Goal: Find specific page/section: Find specific page/section

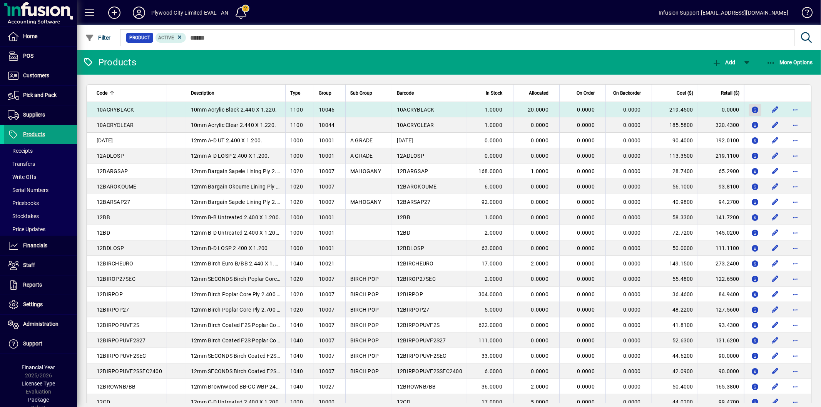
click at [751, 110] on icon "button" at bounding box center [755, 110] width 8 height 7
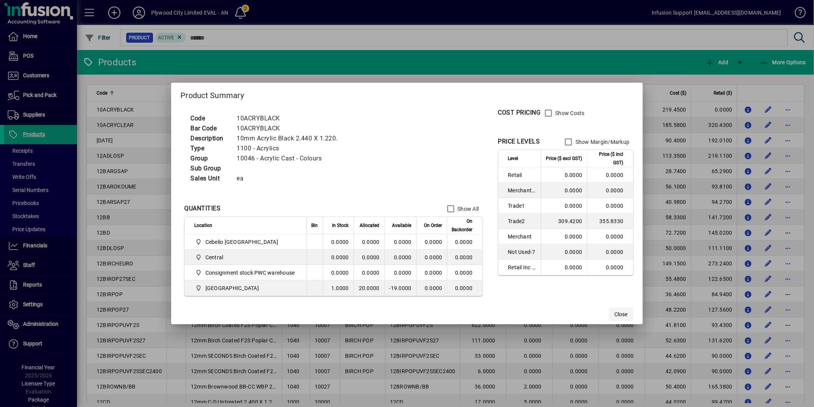
click at [618, 312] on span "Close" at bounding box center [621, 315] width 13 height 8
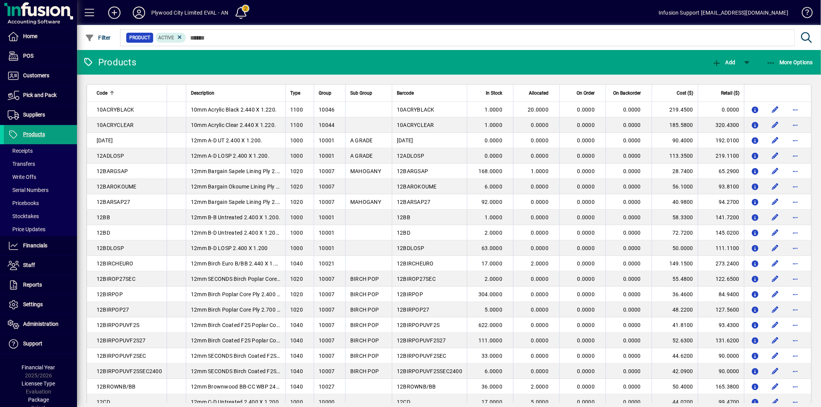
click at [138, 13] on icon at bounding box center [138, 13] width 15 height 12
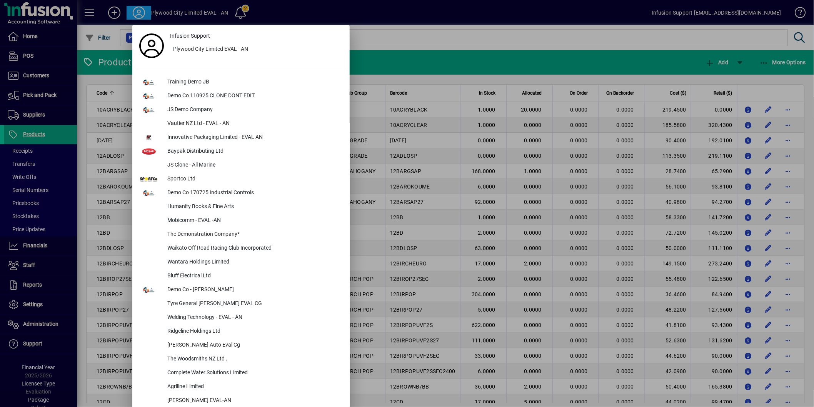
drag, startPoint x: 420, startPoint y: 41, endPoint x: 358, endPoint y: 51, distance: 62.4
click at [419, 41] on div at bounding box center [407, 203] width 814 height 407
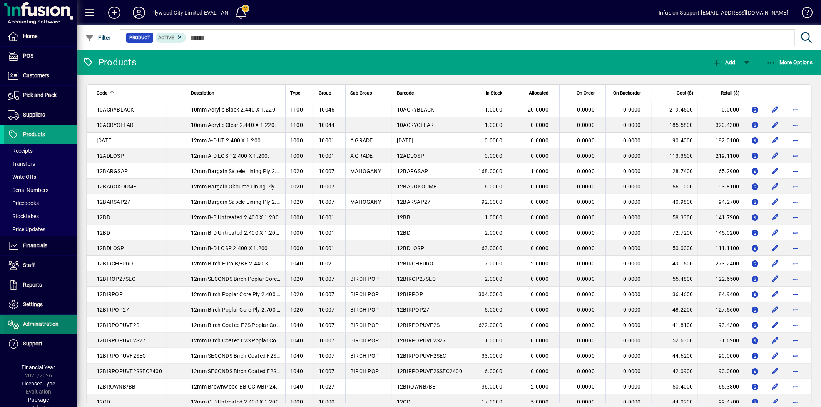
click at [41, 325] on span "Administration" at bounding box center [40, 324] width 35 height 6
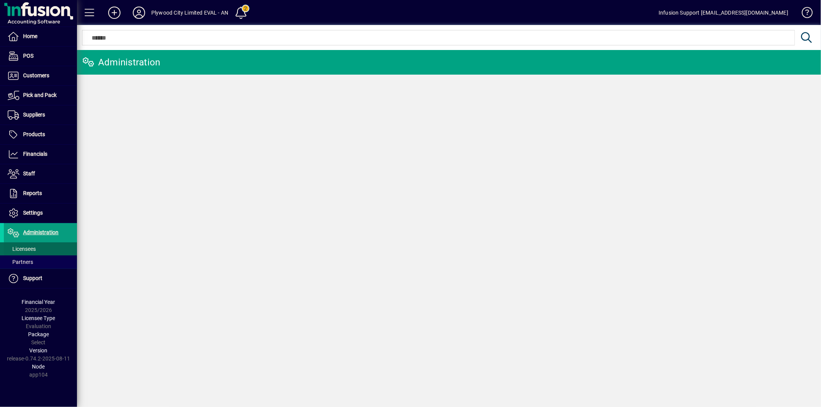
click at [40, 251] on span at bounding box center [40, 249] width 73 height 18
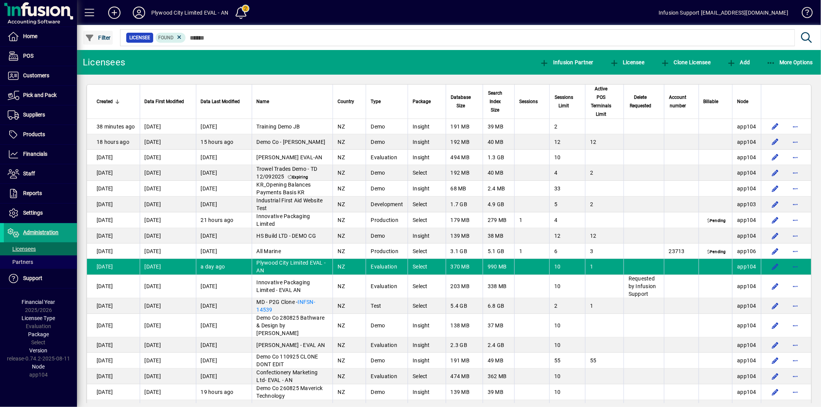
click at [111, 38] on span "button" at bounding box center [98, 37] width 30 height 18
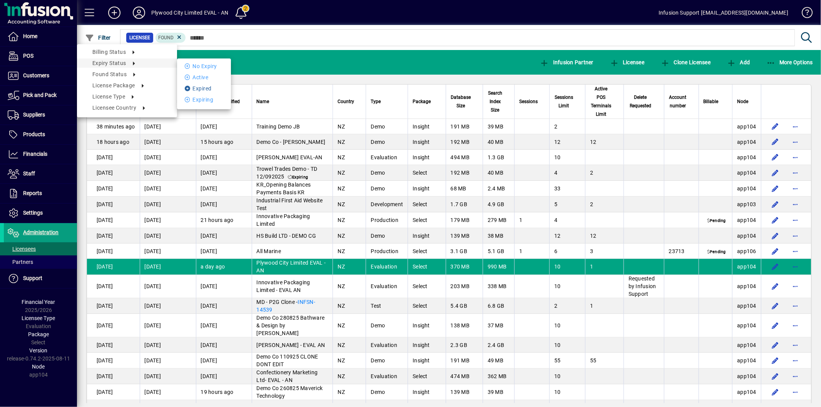
click at [202, 85] on li "Expired" at bounding box center [204, 88] width 54 height 9
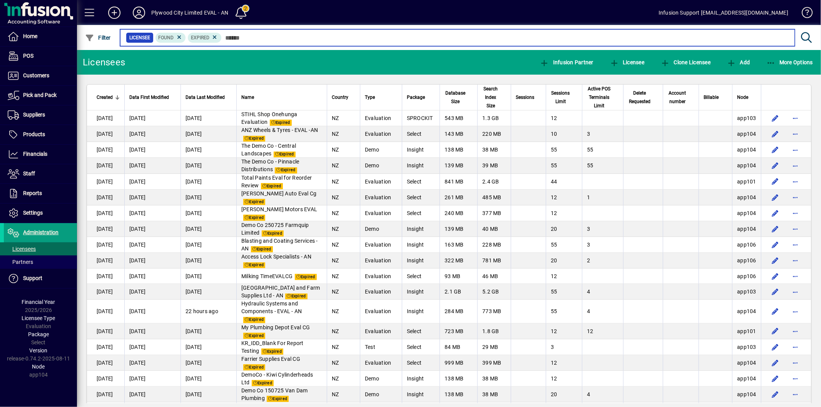
click at [278, 40] on input "text" at bounding box center [505, 37] width 567 height 11
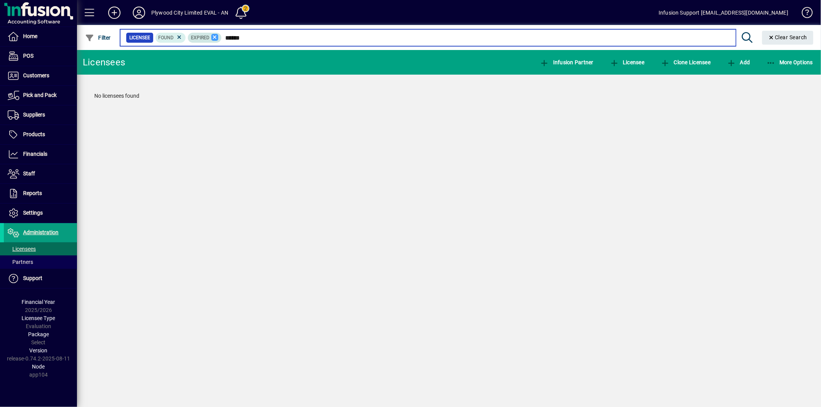
type input "******"
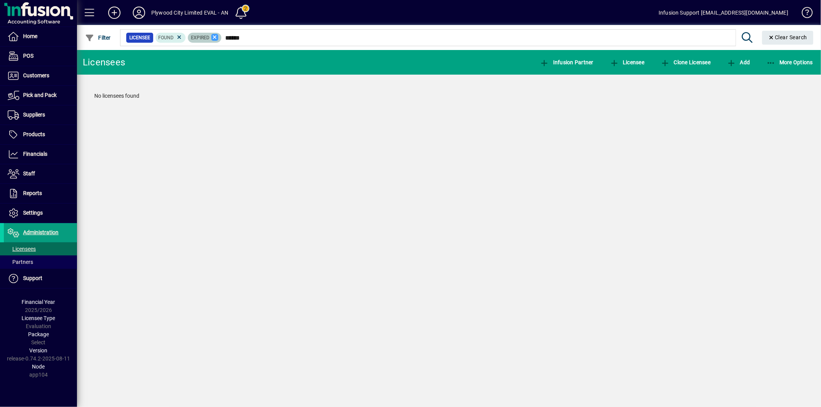
click at [212, 37] on icon at bounding box center [214, 37] width 7 height 7
